Goal: Task Accomplishment & Management: Manage account settings

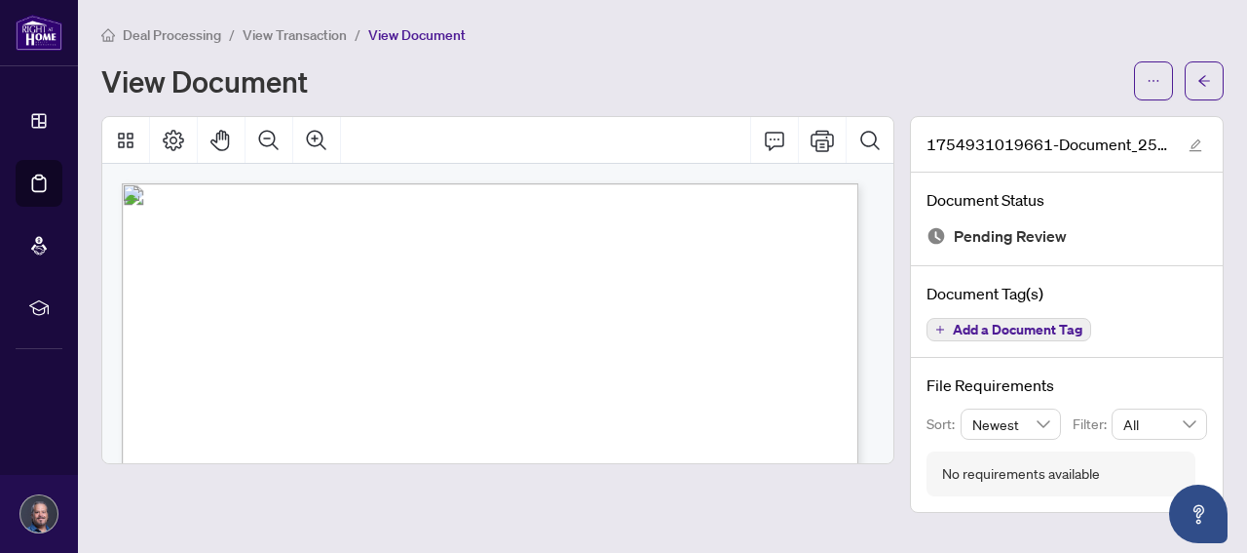
click at [287, 30] on span "View Transaction" at bounding box center [295, 35] width 104 height 18
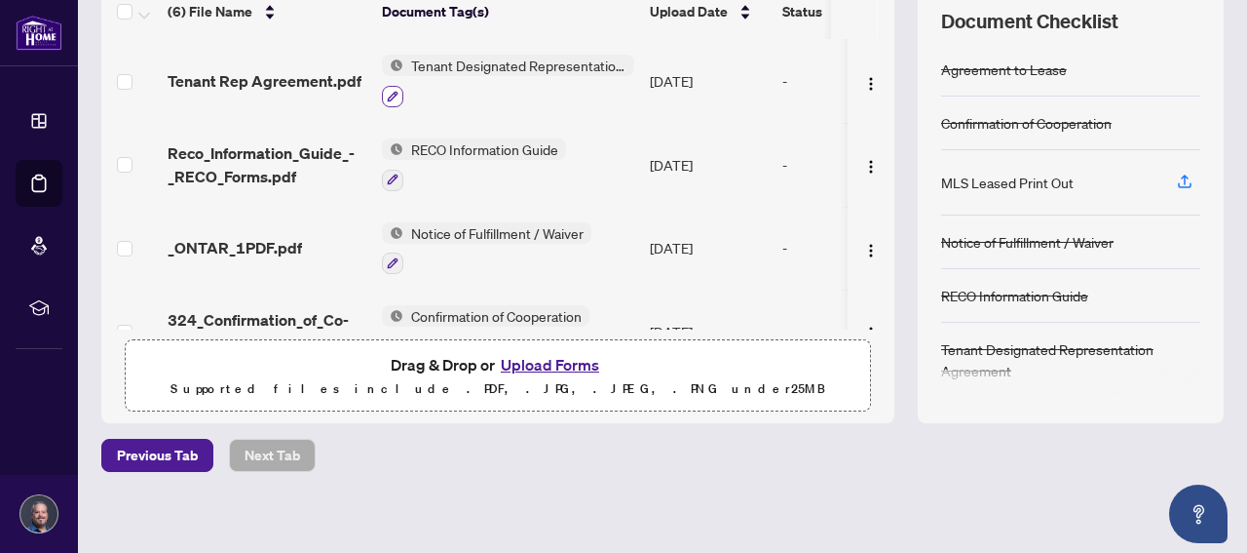
click at [397, 86] on button "button" at bounding box center [392, 96] width 21 height 21
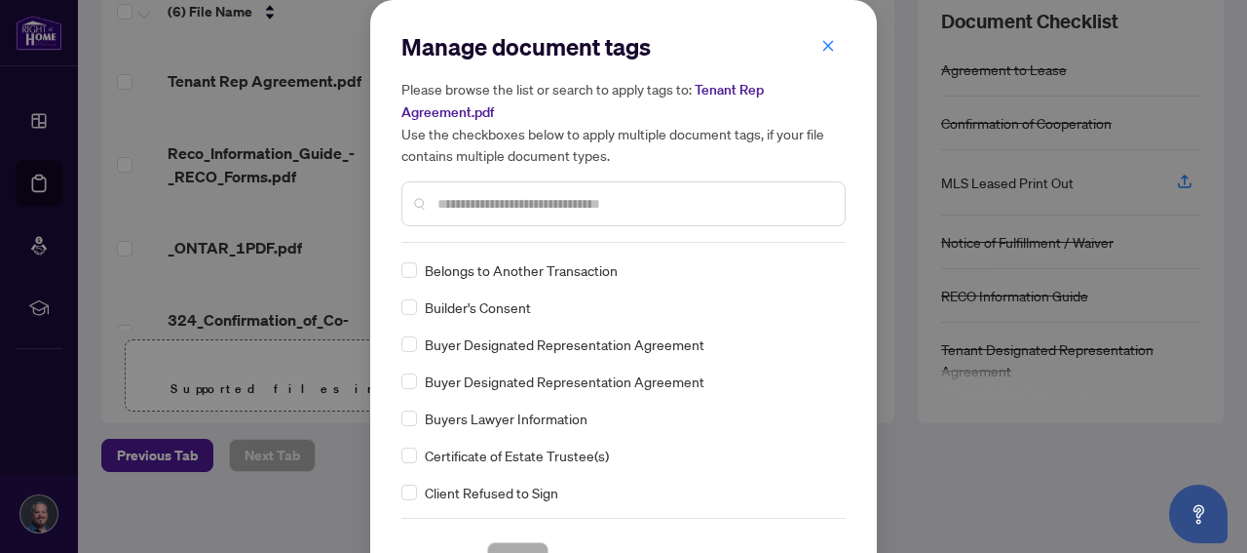
scroll to position [526, 0]
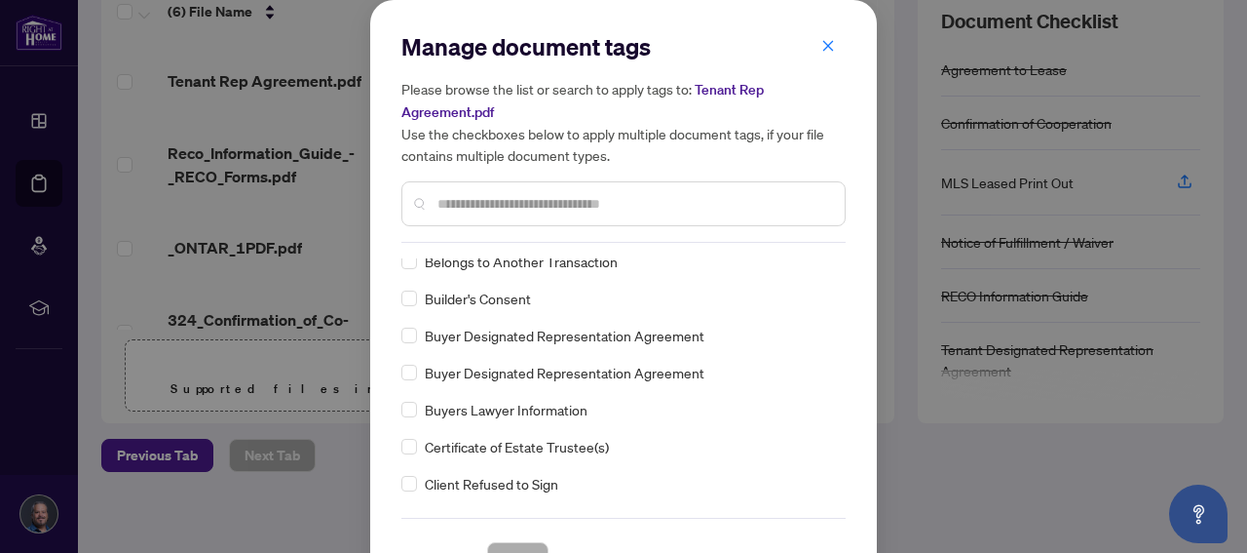
click at [527, 201] on input "text" at bounding box center [634, 203] width 392 height 21
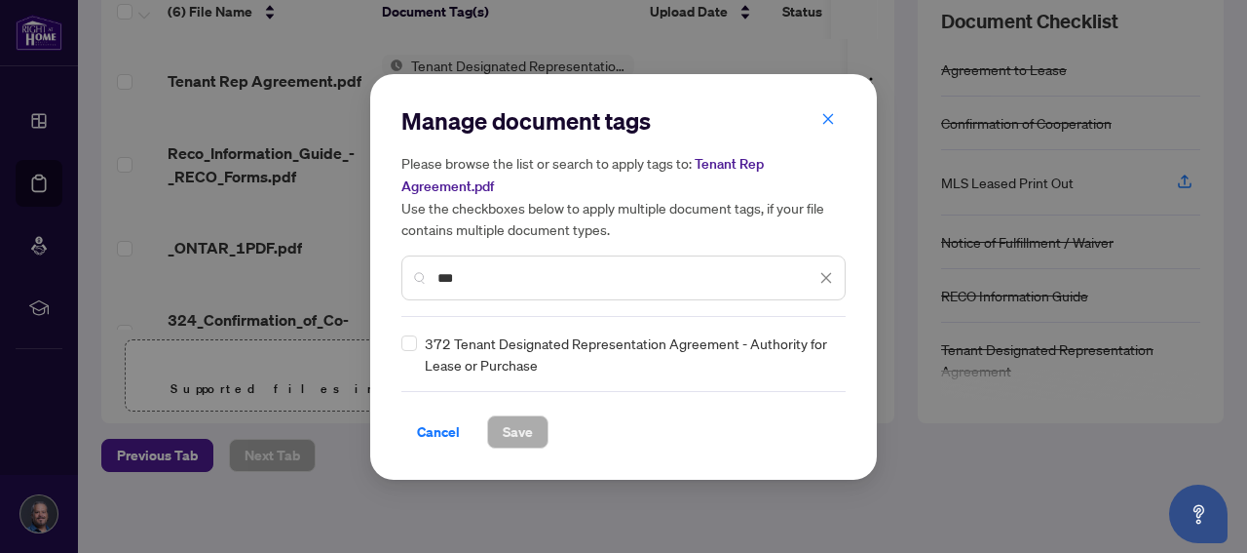
scroll to position [0, 0]
type input "***"
click at [525, 432] on span "Save" at bounding box center [518, 431] width 30 height 31
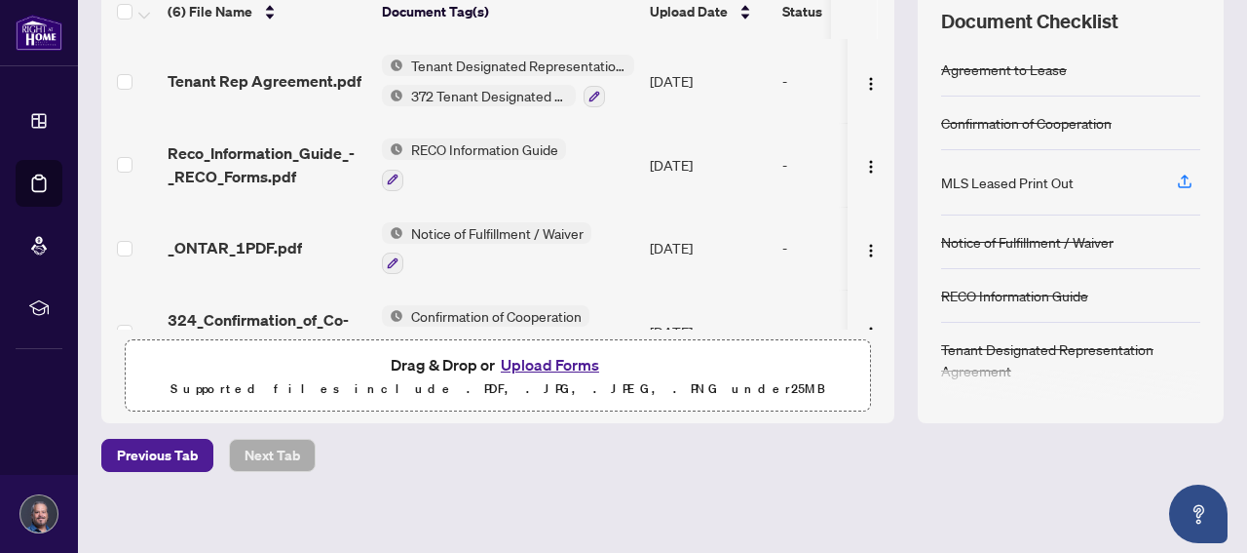
click at [553, 97] on span "372 Tenant Designated Representation Agreement - Authority for Lease or Purchase" at bounding box center [489, 95] width 172 height 21
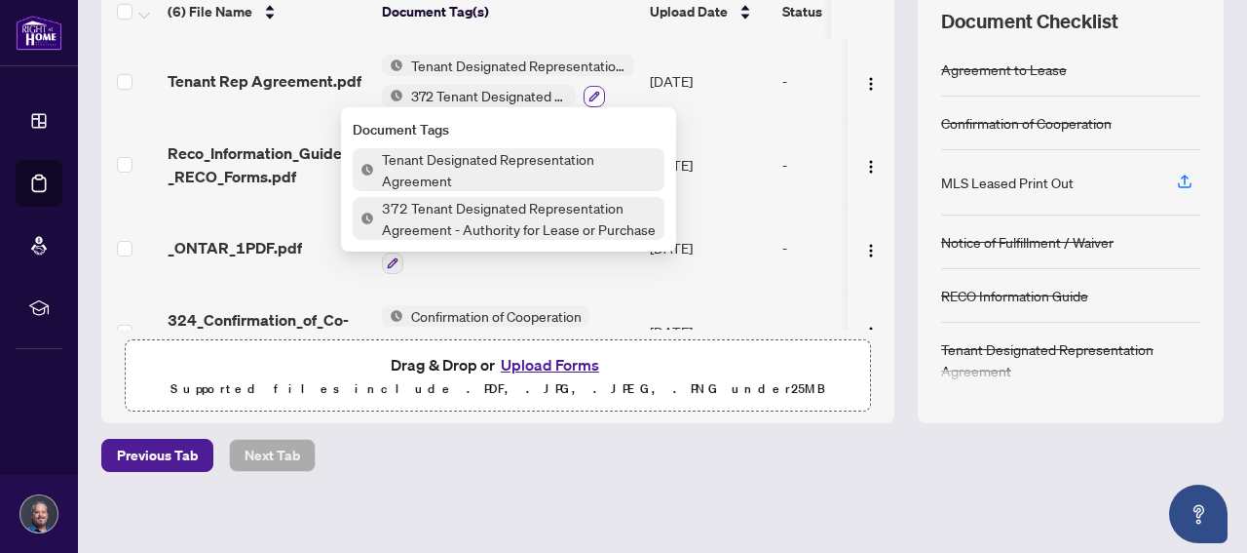
click at [597, 86] on button "button" at bounding box center [594, 96] width 21 height 21
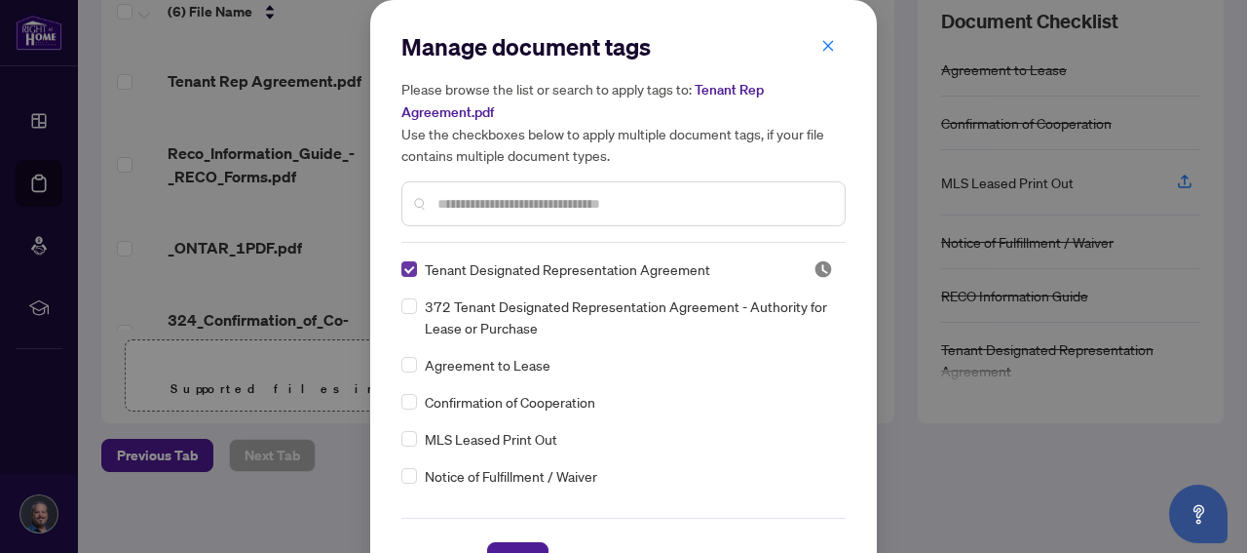
click at [402, 275] on label at bounding box center [410, 268] width 16 height 21
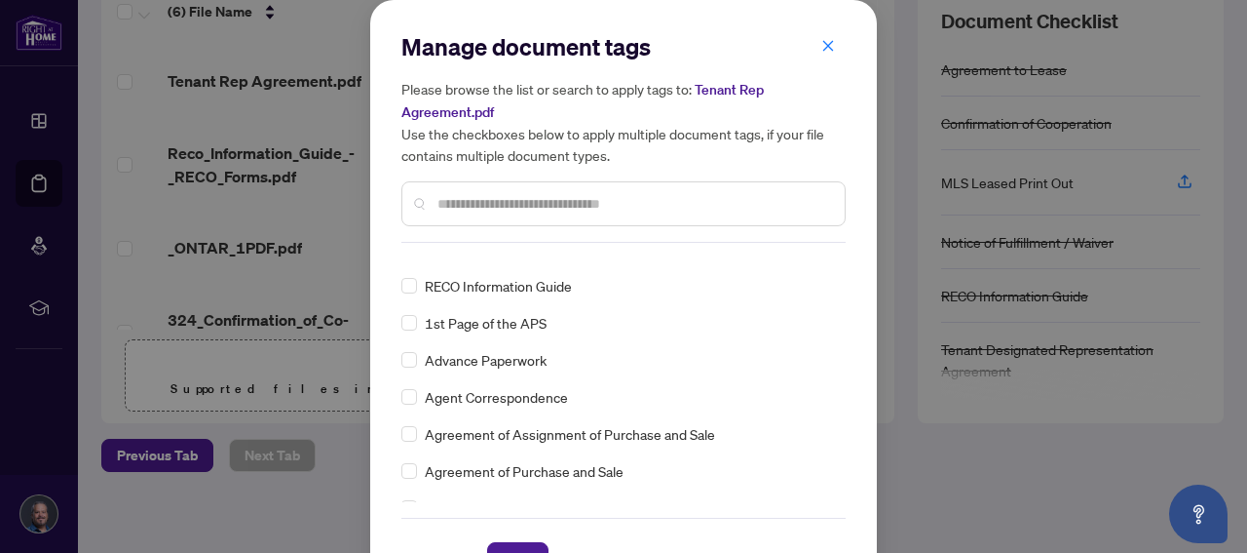
scroll to position [228, 0]
click at [822, 51] on icon "close" at bounding box center [829, 46] width 14 height 14
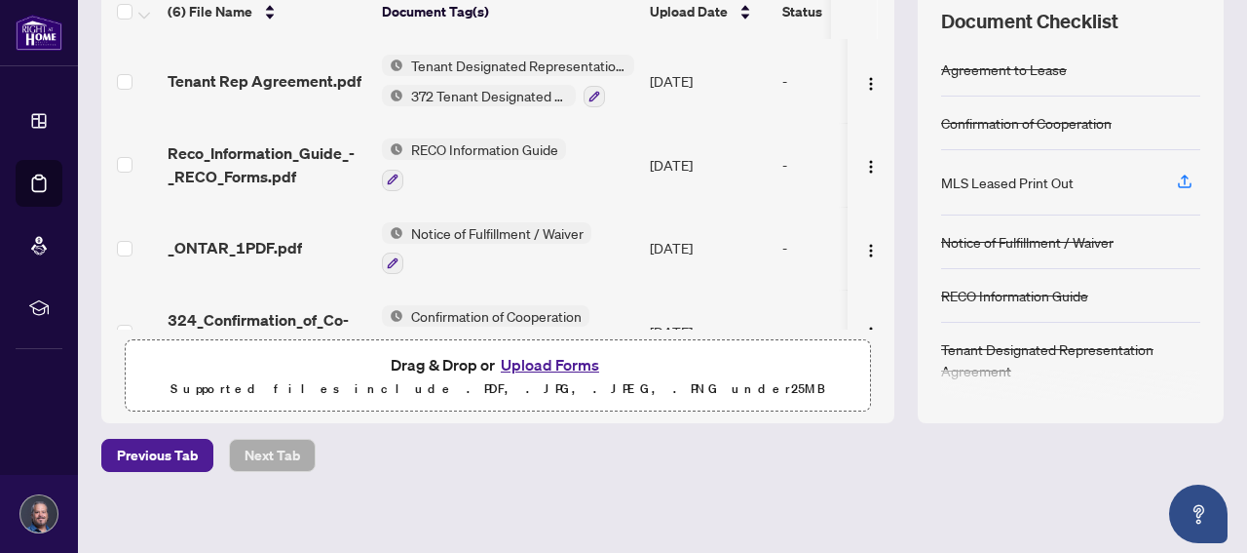
scroll to position [189, 0]
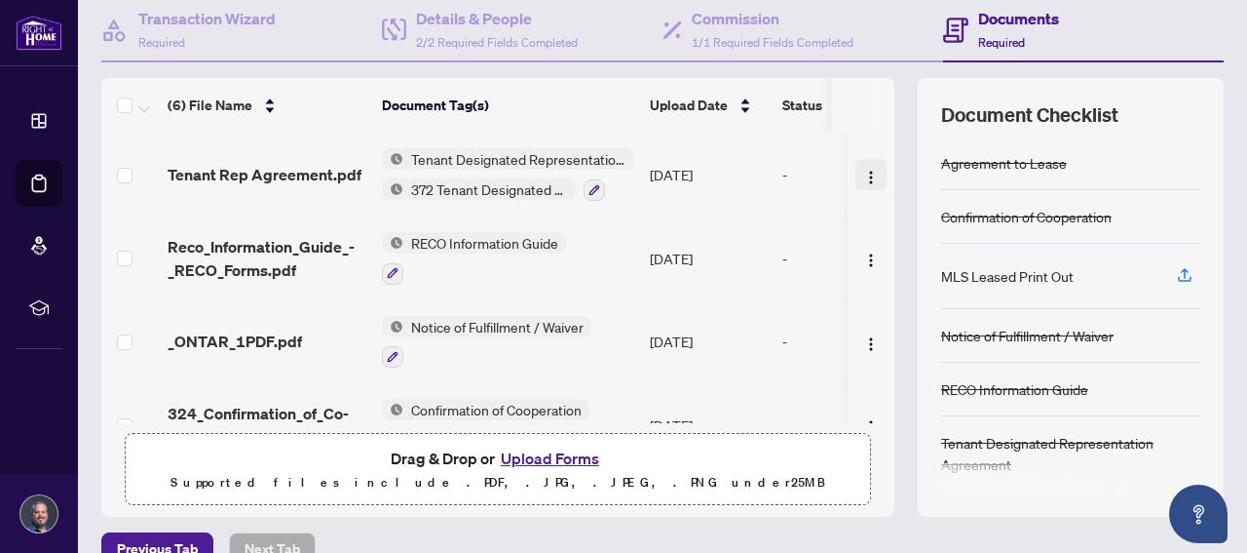
click at [863, 164] on span "button" at bounding box center [871, 174] width 16 height 21
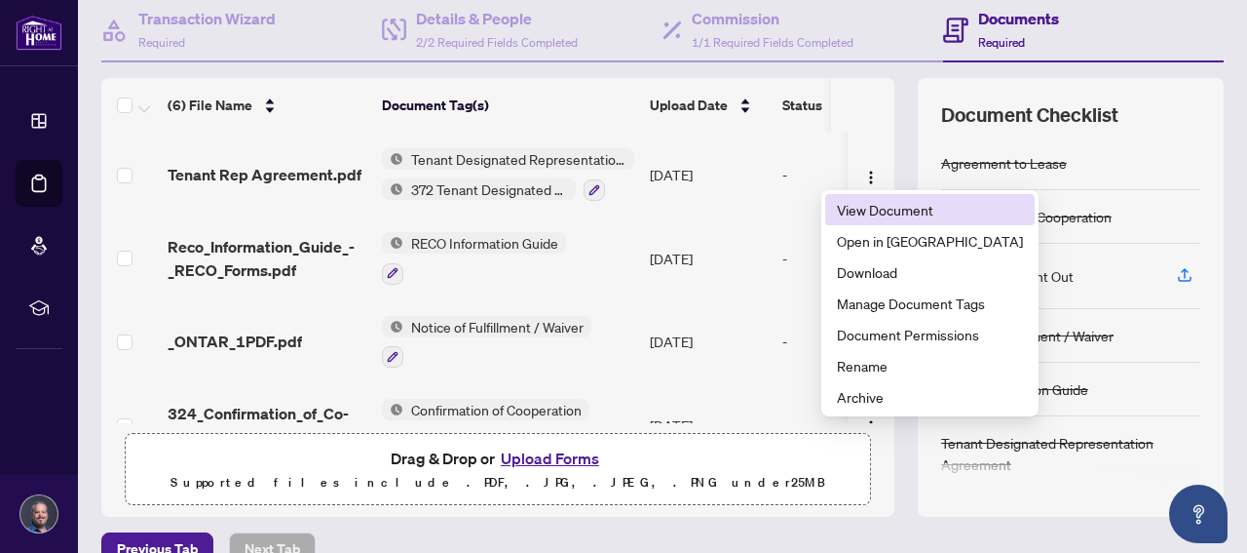
click at [873, 205] on span "View Document" at bounding box center [930, 209] width 186 height 21
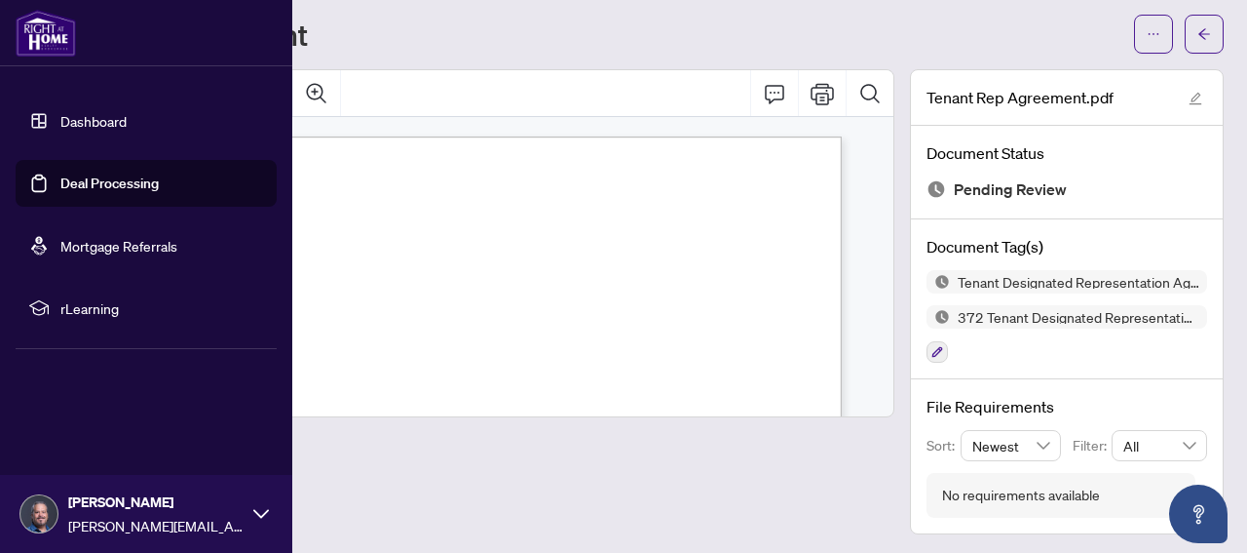
click at [74, 188] on link "Deal Processing" at bounding box center [109, 183] width 98 height 18
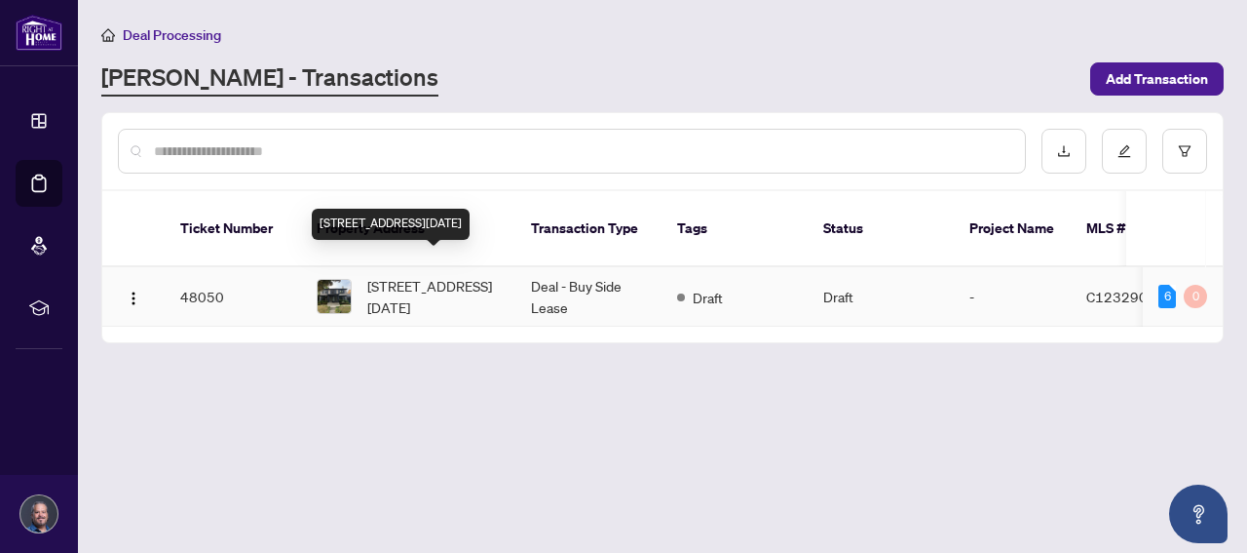
click at [487, 275] on span "[STREET_ADDRESS][DATE]" at bounding box center [433, 296] width 133 height 43
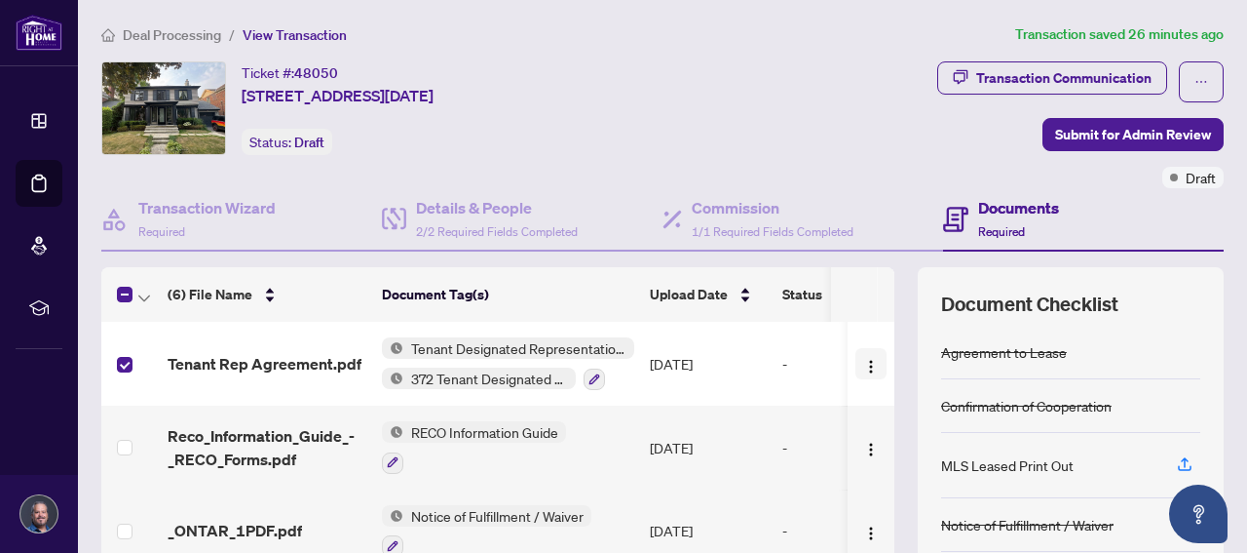
click at [863, 365] on img "button" at bounding box center [871, 367] width 16 height 16
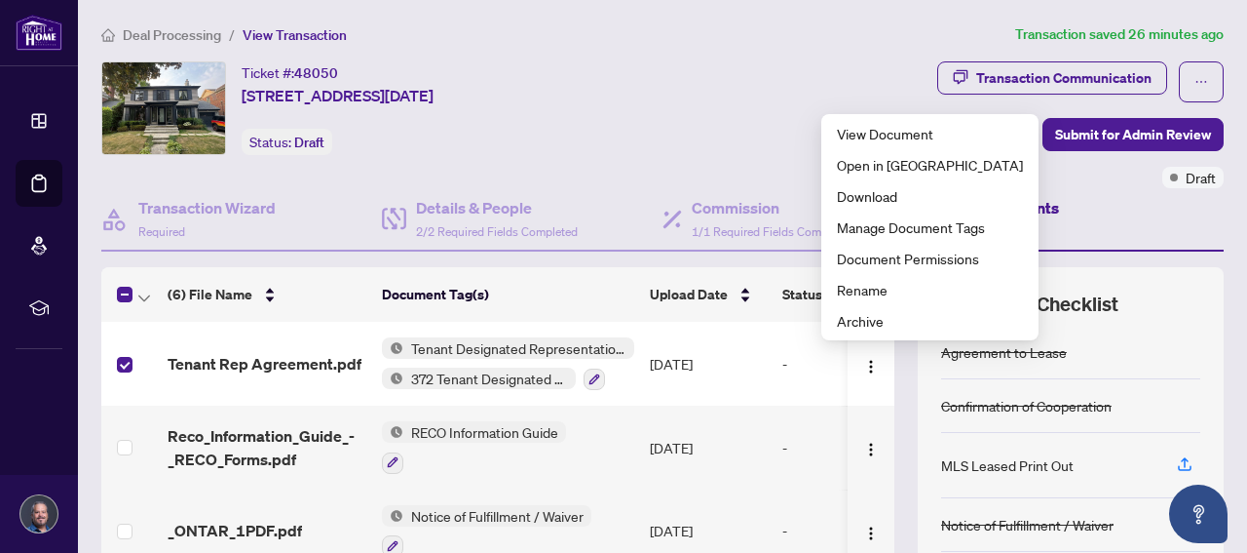
click at [792, 358] on div "-" at bounding box center [858, 363] width 150 height 21
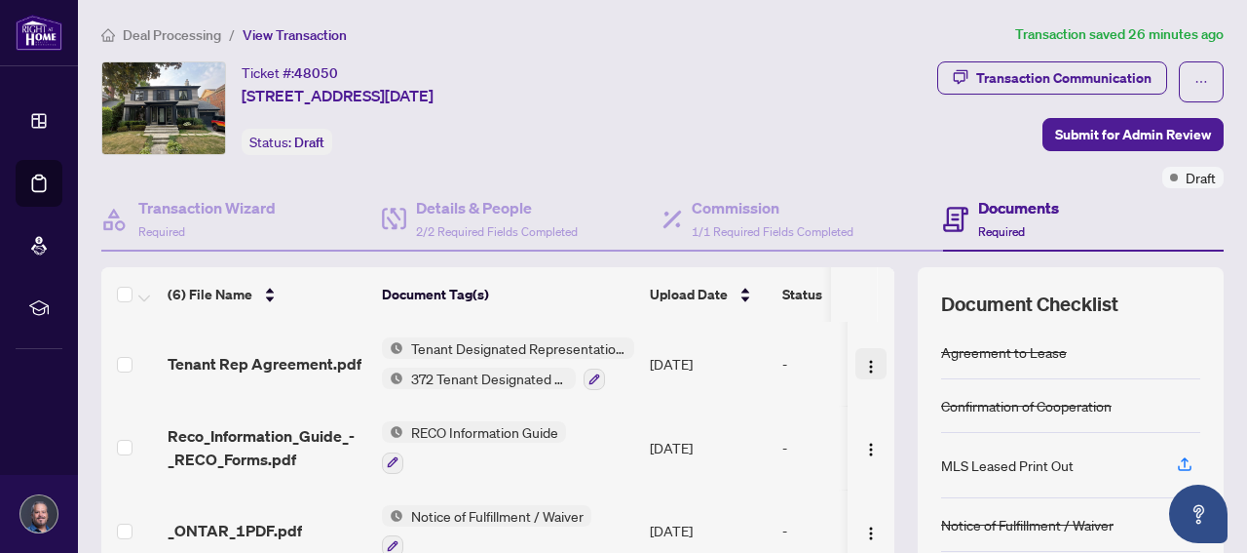
click at [856, 355] on button "button" at bounding box center [871, 363] width 31 height 31
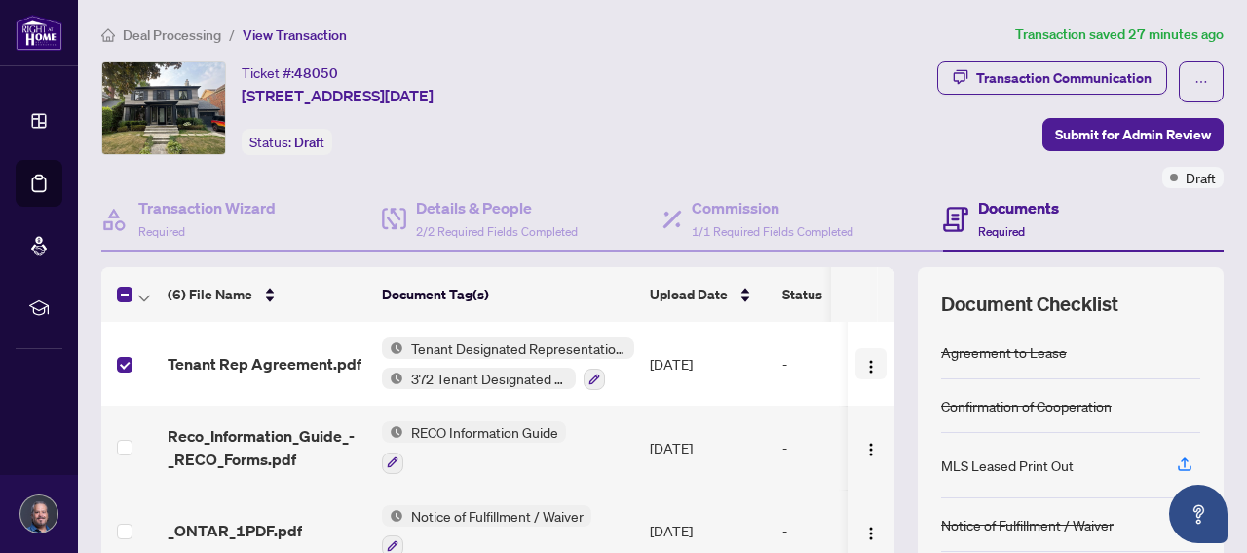
click at [863, 359] on img "button" at bounding box center [871, 367] width 16 height 16
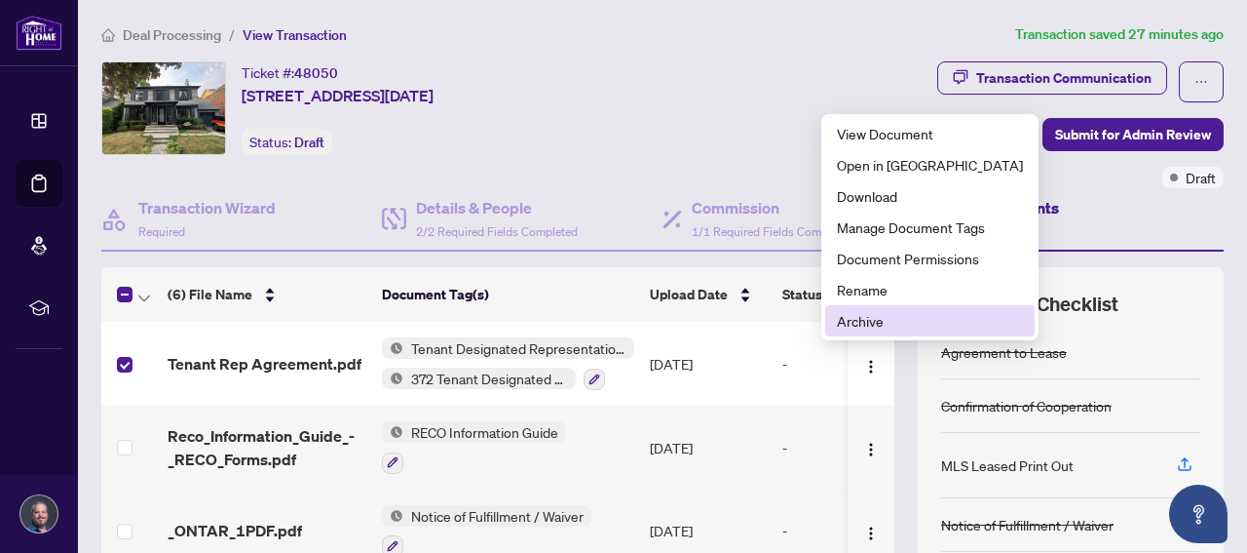
click at [866, 314] on span "Archive" at bounding box center [930, 320] width 186 height 21
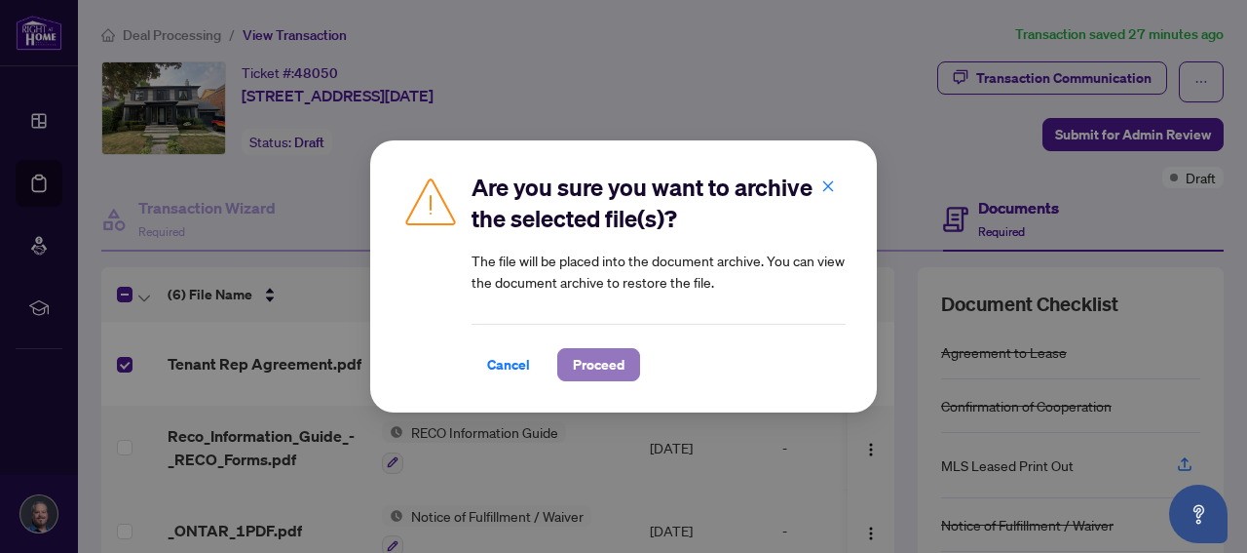
click at [597, 365] on span "Proceed" at bounding box center [599, 364] width 52 height 31
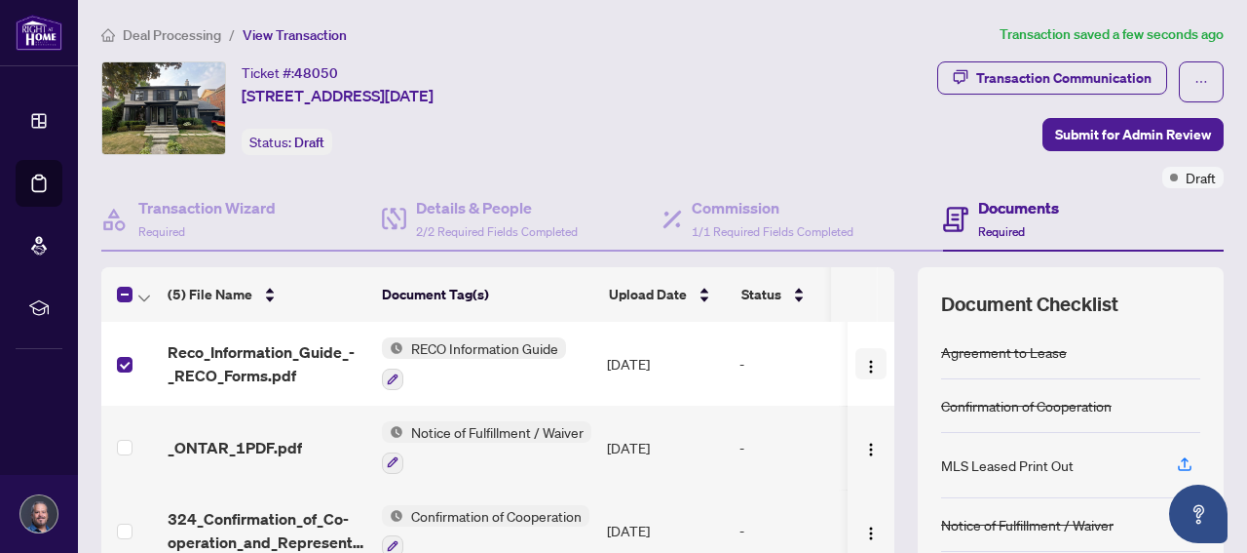
click at [863, 365] on img "button" at bounding box center [871, 367] width 16 height 16
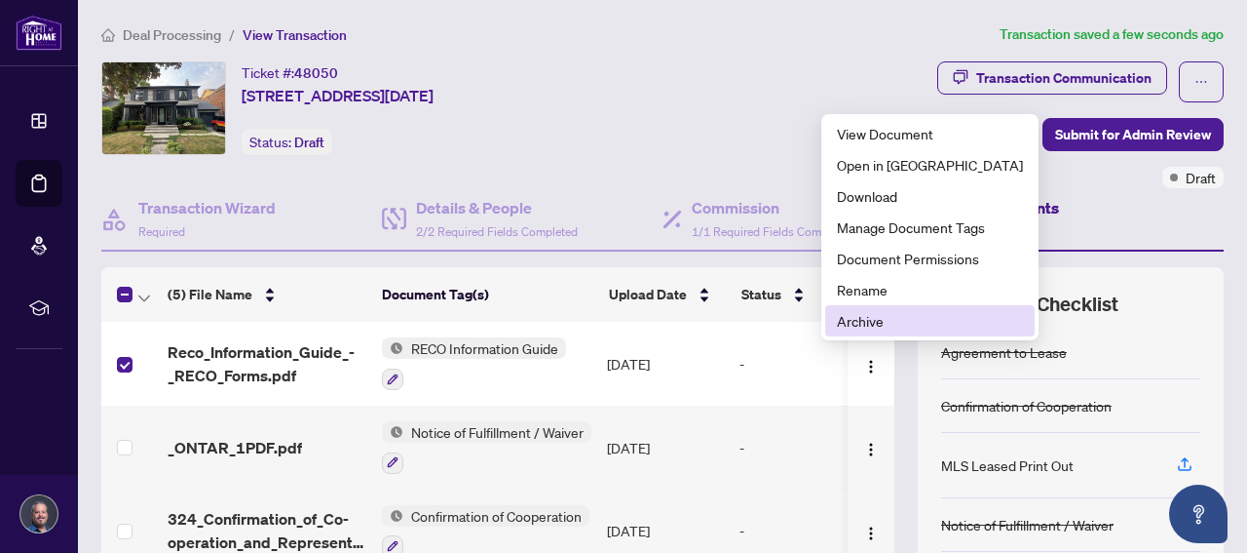
click at [859, 326] on span "Archive" at bounding box center [930, 320] width 186 height 21
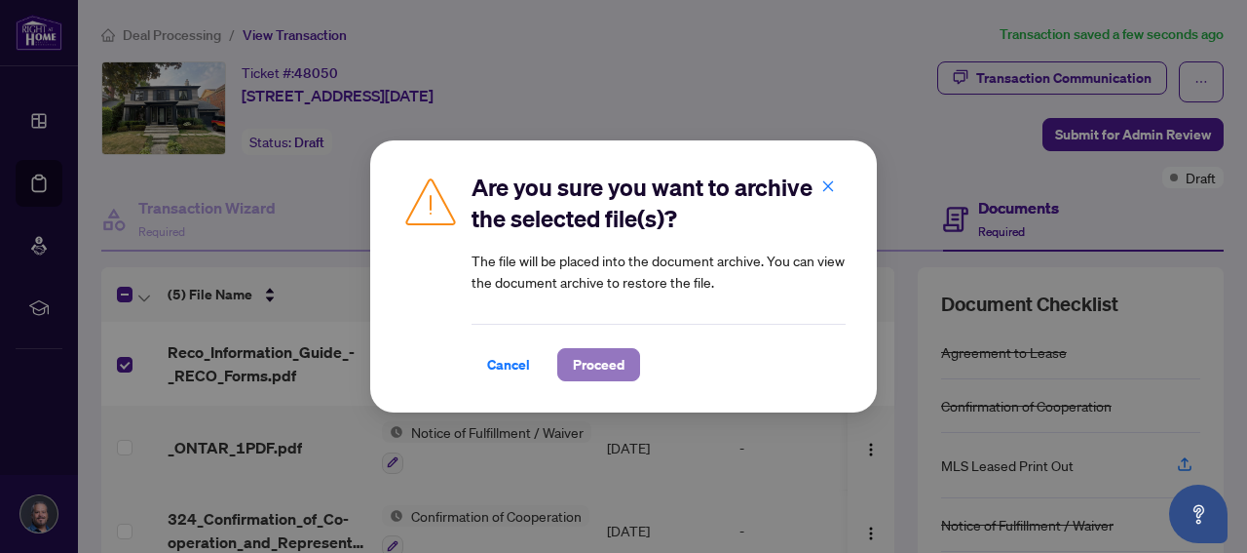
click at [623, 359] on span "Proceed" at bounding box center [599, 364] width 52 height 31
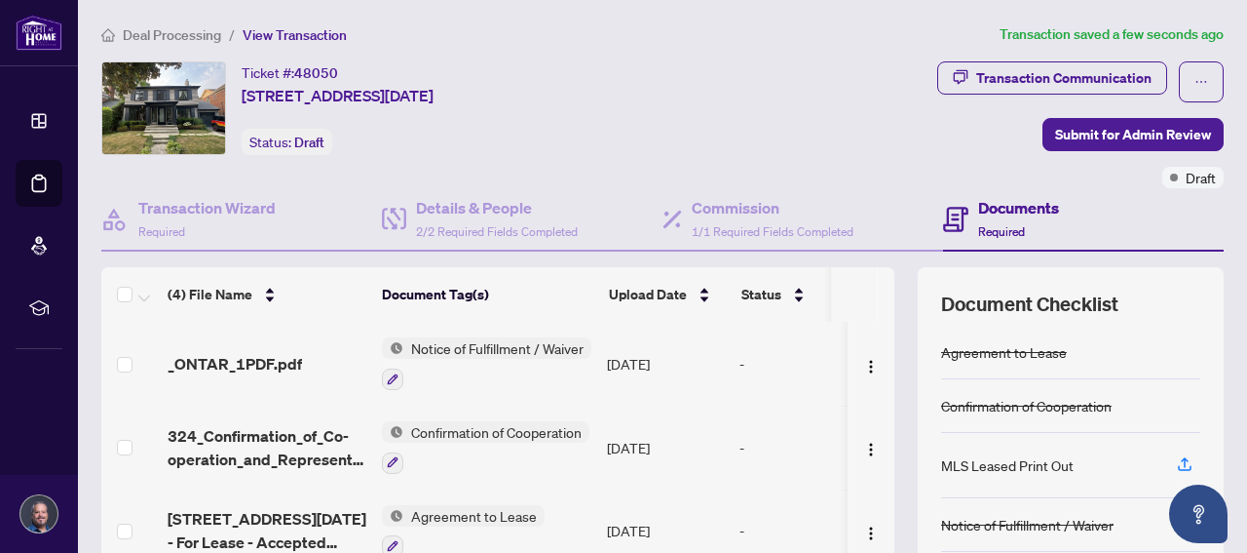
scroll to position [14, 0]
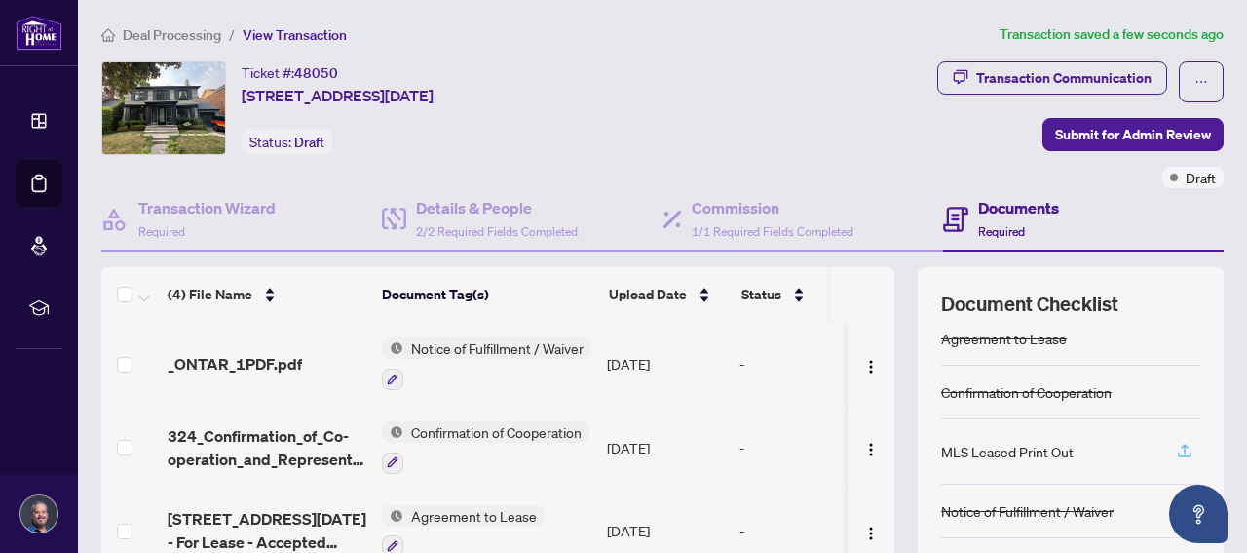
click at [1176, 448] on icon "button" at bounding box center [1185, 450] width 18 height 18
click at [1181, 443] on icon "button" at bounding box center [1185, 448] width 8 height 10
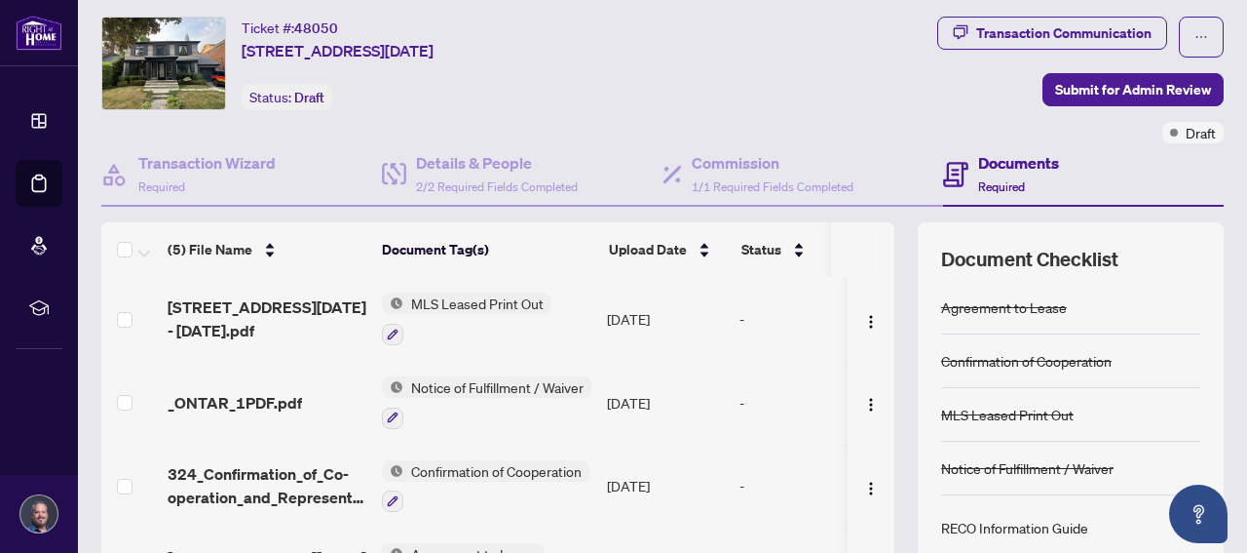
scroll to position [0, 0]
